Goal: Book appointment/travel/reservation

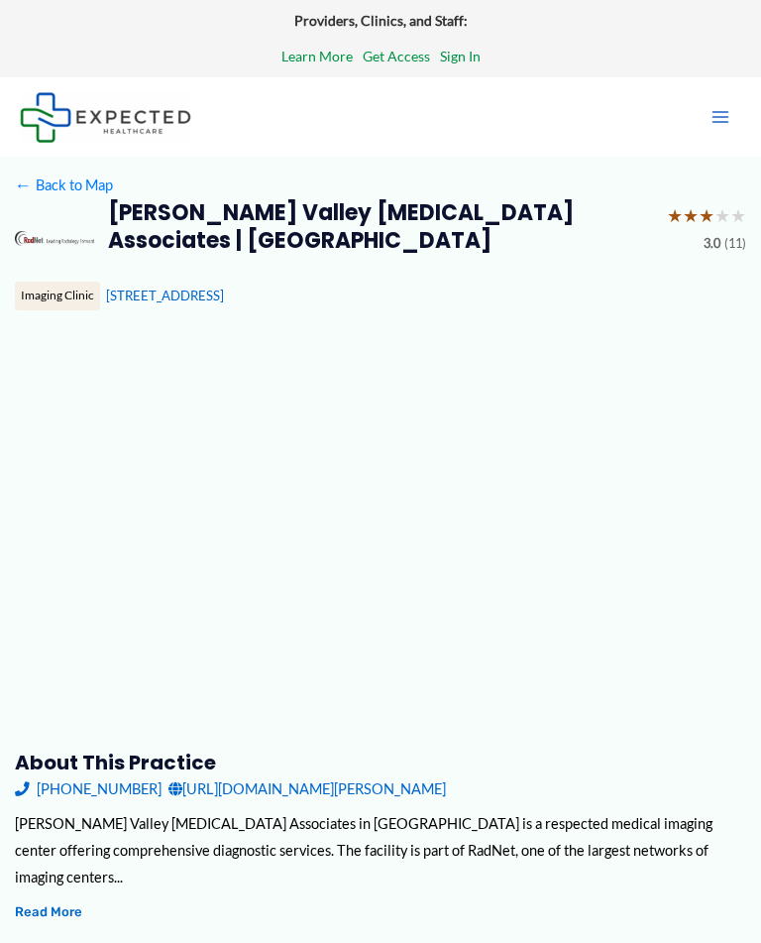
type input "**********"
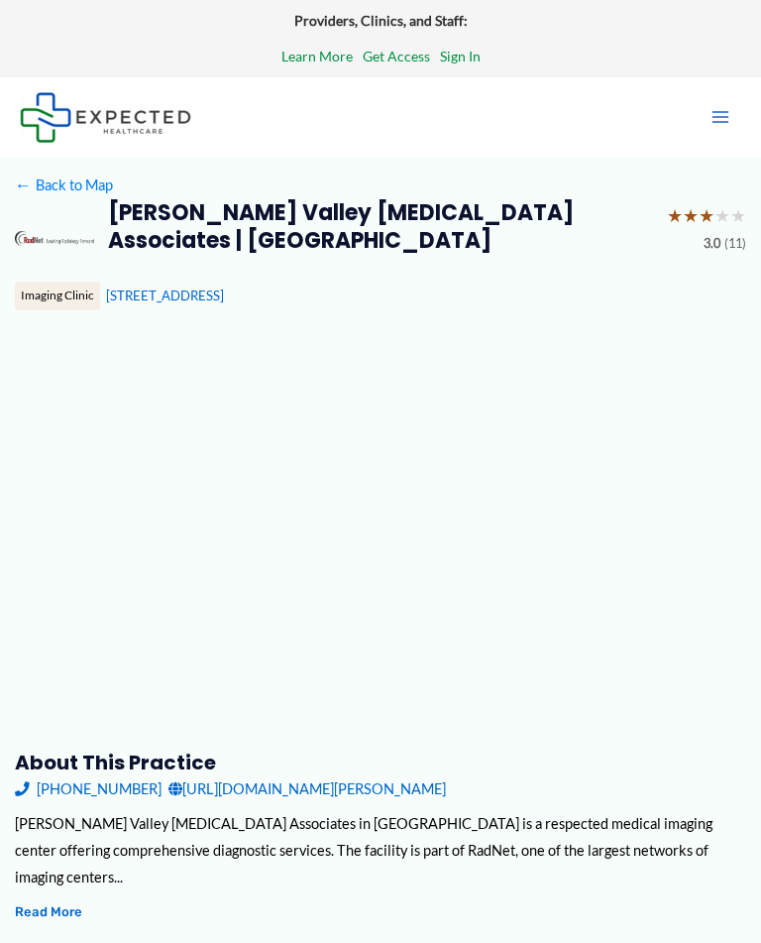
type input "**********"
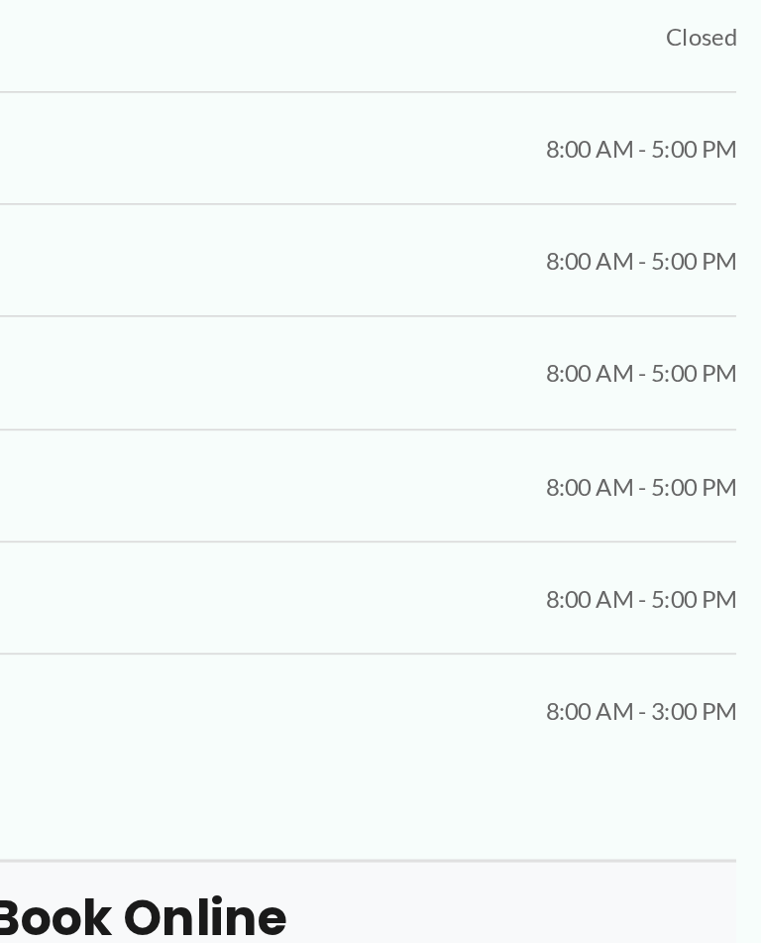
scroll to position [1287, 0]
